Goal: Ask a question

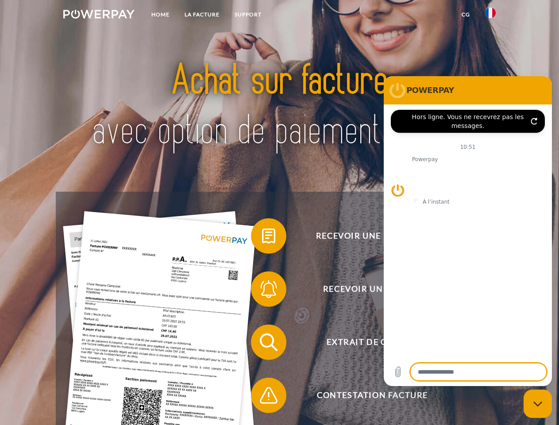
click at [99, 15] on img at bounding box center [98, 14] width 71 height 9
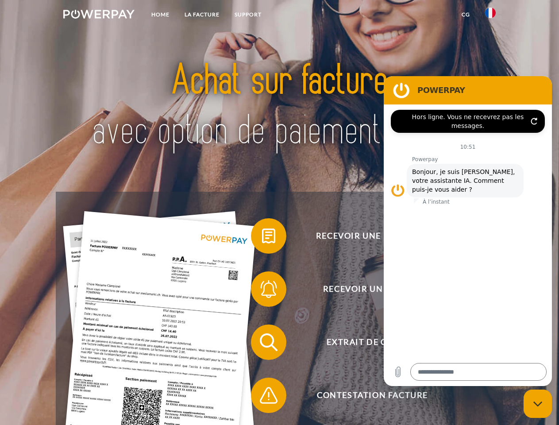
click at [490, 15] on img at bounding box center [490, 13] width 11 height 11
click at [465, 15] on link "CG" at bounding box center [465, 15] width 23 height 16
click at [262, 237] on span at bounding box center [255, 236] width 44 height 44
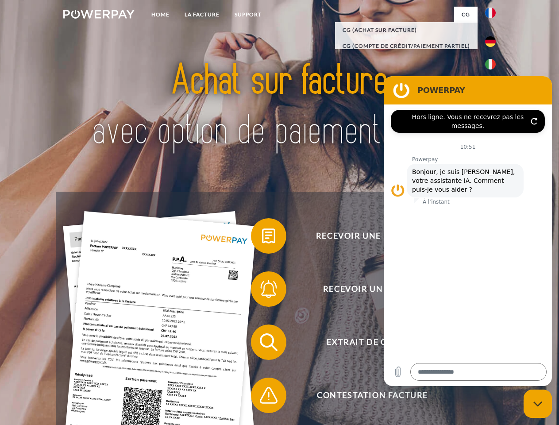
click at [262, 291] on span at bounding box center [255, 289] width 44 height 44
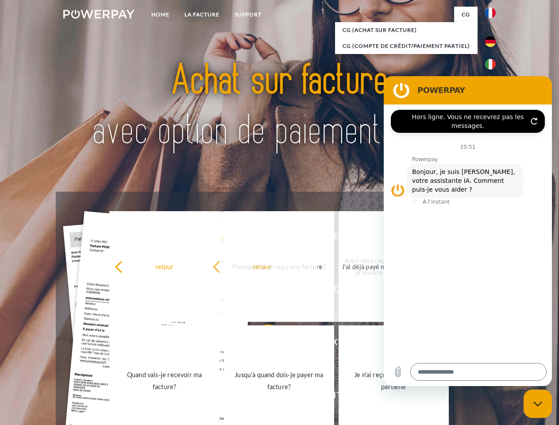
click at [262, 344] on link "Jusqu'à quand dois-je payer ma facture?" at bounding box center [279, 380] width 110 height 111
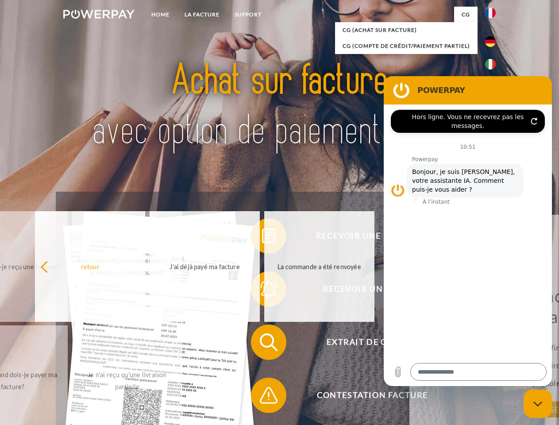
click at [262, 397] on span at bounding box center [255, 395] width 44 height 44
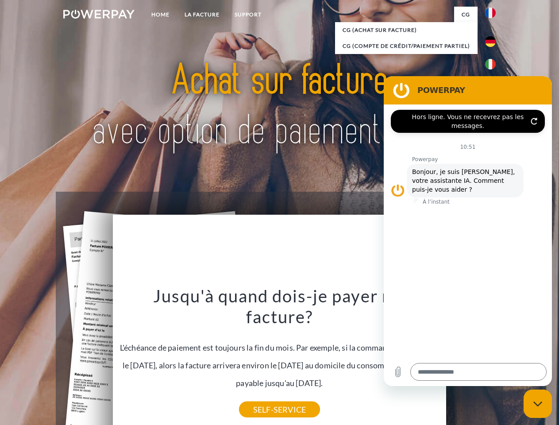
click at [537, 403] on icon "Fermer la fenêtre de messagerie" at bounding box center [537, 404] width 9 height 6
type textarea "*"
